Goal: Task Accomplishment & Management: Manage account settings

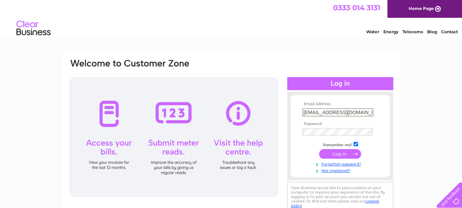
type input "aw@thompsonswalls.com"
click at [301, 159] on td at bounding box center [340, 152] width 79 height 13
click at [347, 154] on input "submit" at bounding box center [340, 153] width 42 height 10
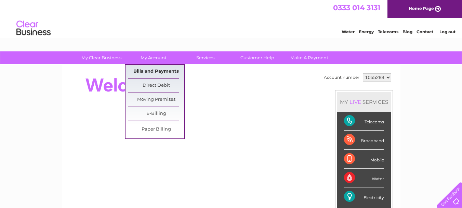
click at [150, 70] on link "Bills and Payments" at bounding box center [156, 72] width 56 height 14
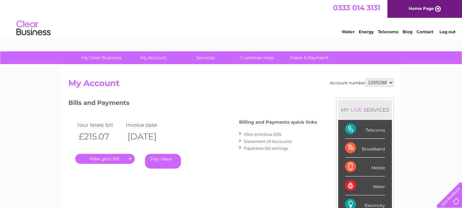
click at [392, 82] on select "1055288 1055289" at bounding box center [380, 82] width 28 height 8
select select "1055289"
click at [366, 78] on select "1055288 1055289" at bounding box center [380, 82] width 28 height 8
click at [116, 156] on link "." at bounding box center [105, 159] width 60 height 10
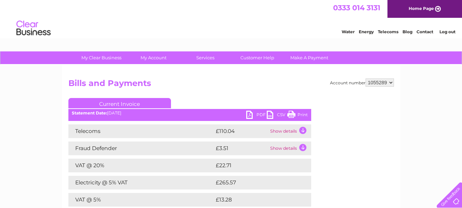
click at [250, 114] on link "PDF" at bounding box center [256, 116] width 21 height 10
click at [447, 32] on link "Log out" at bounding box center [448, 31] width 16 height 5
